Goal: Transaction & Acquisition: Subscribe to service/newsletter

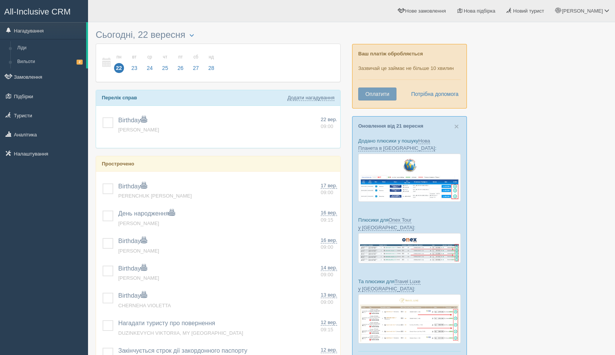
click at [378, 96] on button "Оплатити" at bounding box center [377, 94] width 38 height 13
click at [447, 95] on link "Потрібна допомога" at bounding box center [432, 94] width 53 height 13
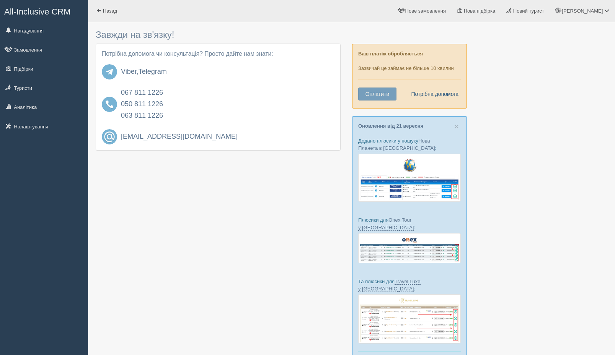
click at [447, 96] on link "Потрібна допомога" at bounding box center [432, 94] width 53 height 13
click at [565, 96] on div at bounding box center [351, 203] width 511 height 355
click at [376, 91] on button "Оплатити" at bounding box center [377, 94] width 38 height 13
click at [47, 30] on link "Нагадування" at bounding box center [44, 30] width 88 height 17
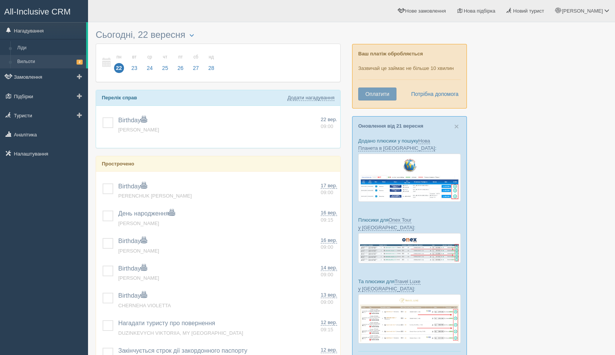
click at [42, 63] on link "Вильоти 2" at bounding box center [50, 62] width 72 height 14
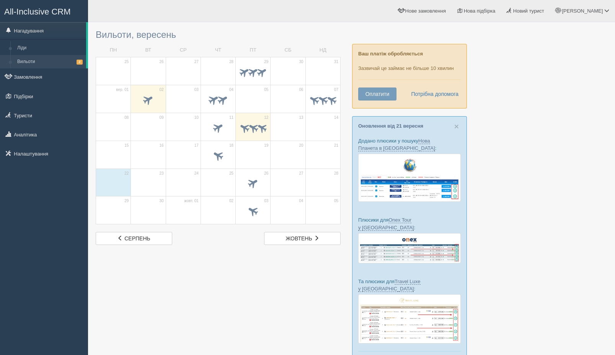
click at [381, 93] on button "Оплатити" at bounding box center [377, 94] width 38 height 13
click at [381, 92] on button "Оплатити" at bounding box center [377, 94] width 38 height 13
click at [381, 93] on button "Оплатити" at bounding box center [377, 94] width 38 height 13
click at [381, 87] on div "Ваш платіж обробляється Зазвичай це займає не більше 10 хвилин Оплатити Потрібн…" at bounding box center [409, 76] width 115 height 65
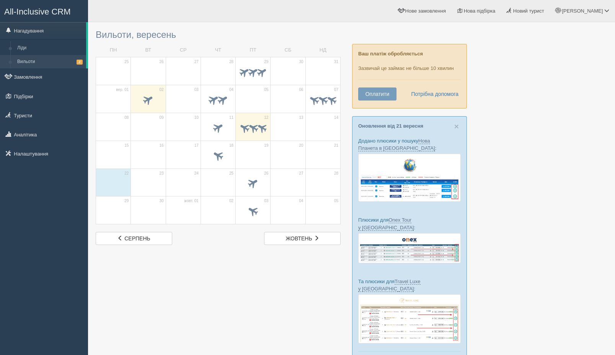
click at [374, 94] on button "Оплатити" at bounding box center [377, 94] width 38 height 13
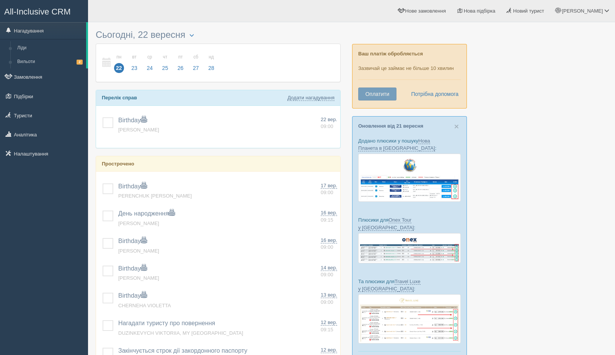
click at [382, 93] on button "Оплатити" at bounding box center [377, 94] width 38 height 13
click at [430, 96] on link "Потрібна допомога" at bounding box center [432, 94] width 53 height 13
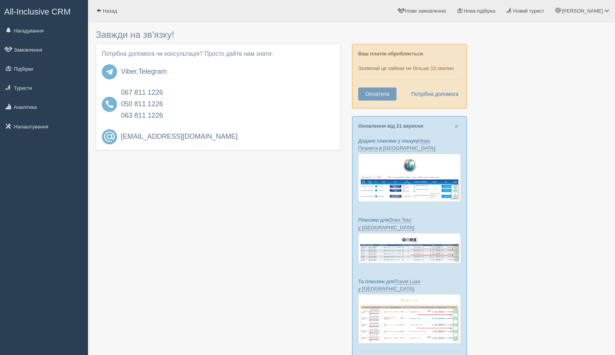
click at [430, 96] on link "Потрібна допомога" at bounding box center [432, 94] width 53 height 13
click at [386, 91] on button "Оплатити" at bounding box center [377, 94] width 38 height 13
click at [381, 98] on button "Оплатити" at bounding box center [377, 94] width 38 height 13
